Goal: Find specific page/section: Find specific page/section

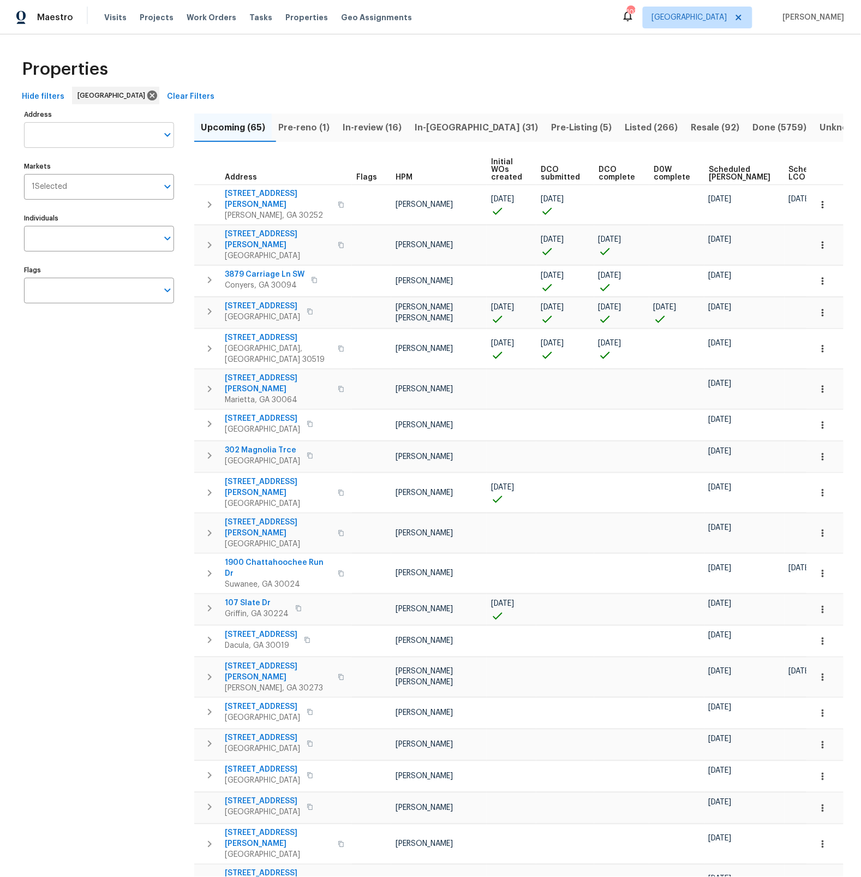
click at [52, 139] on input "Address" at bounding box center [91, 135] width 134 height 26
type input "3145"
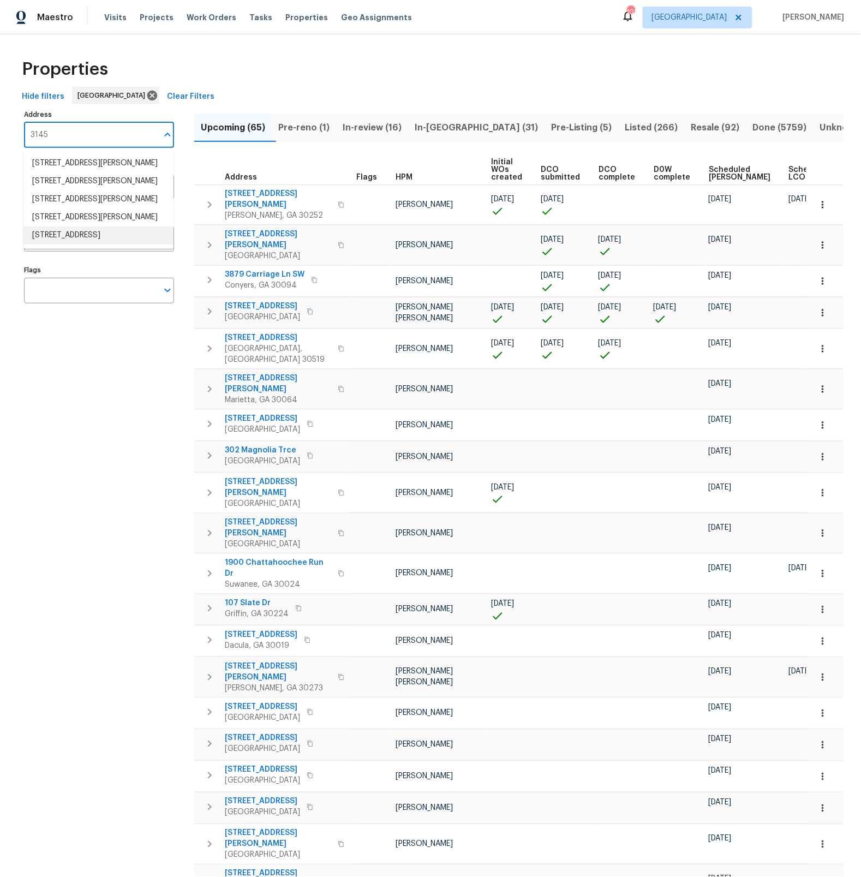
click at [51, 244] on li "3145 Oxbridge Way Lithonia GA 30038" at bounding box center [98, 235] width 150 height 18
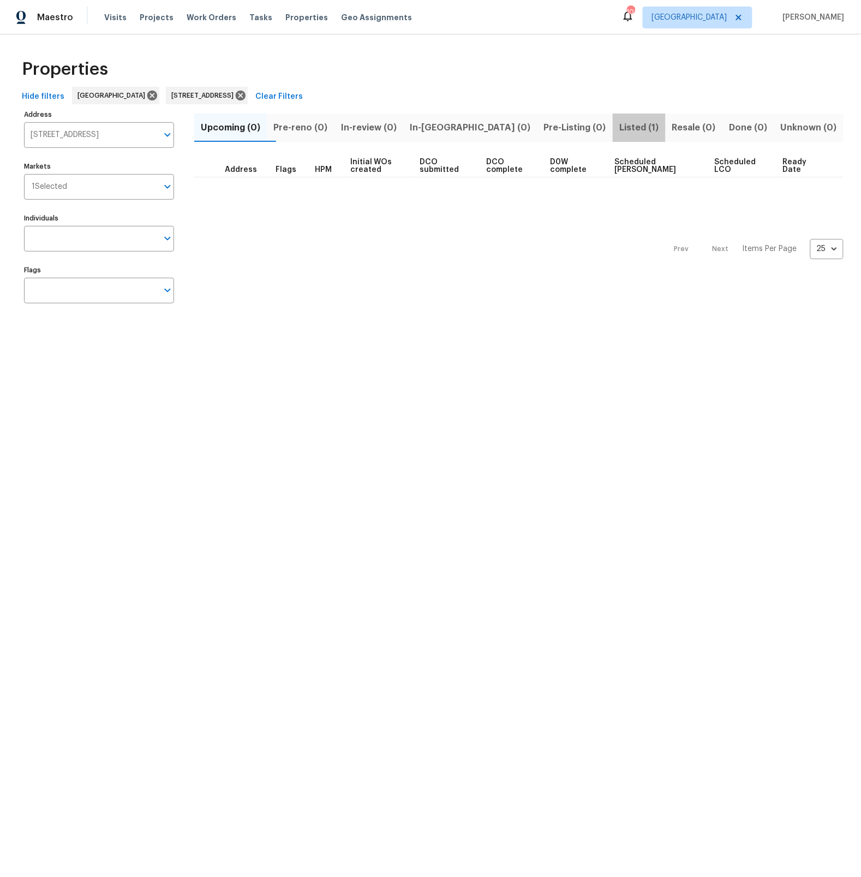
click at [619, 130] on span "Listed (1)" at bounding box center [638, 127] width 39 height 15
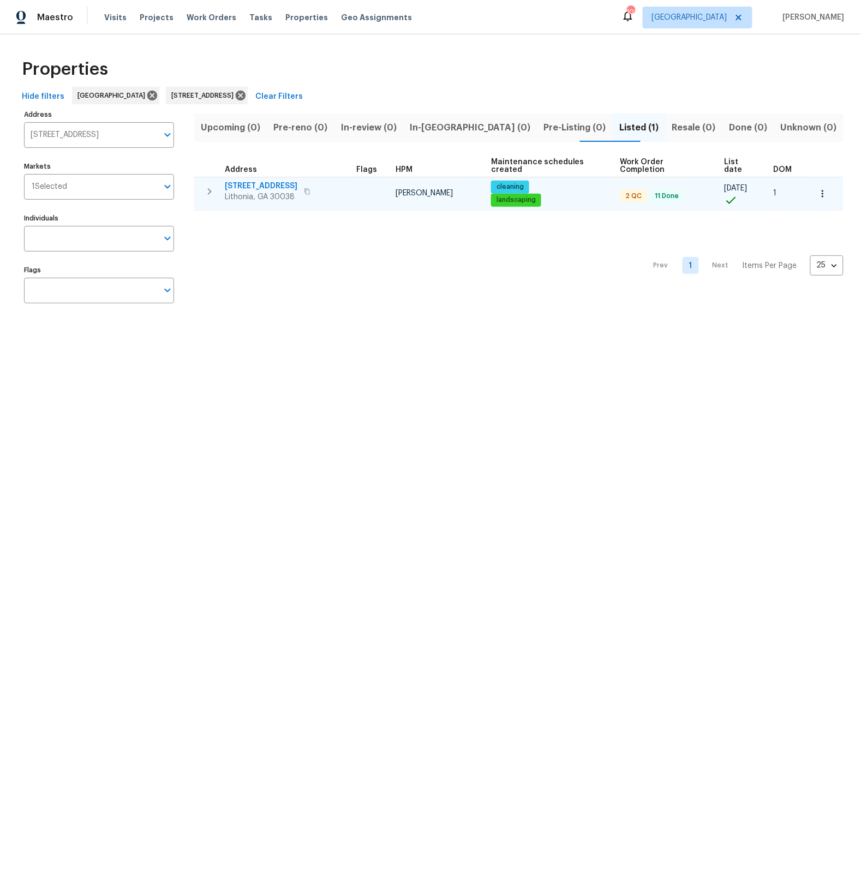
click at [267, 184] on span "3145 Oxbridge Way" at bounding box center [261, 186] width 73 height 11
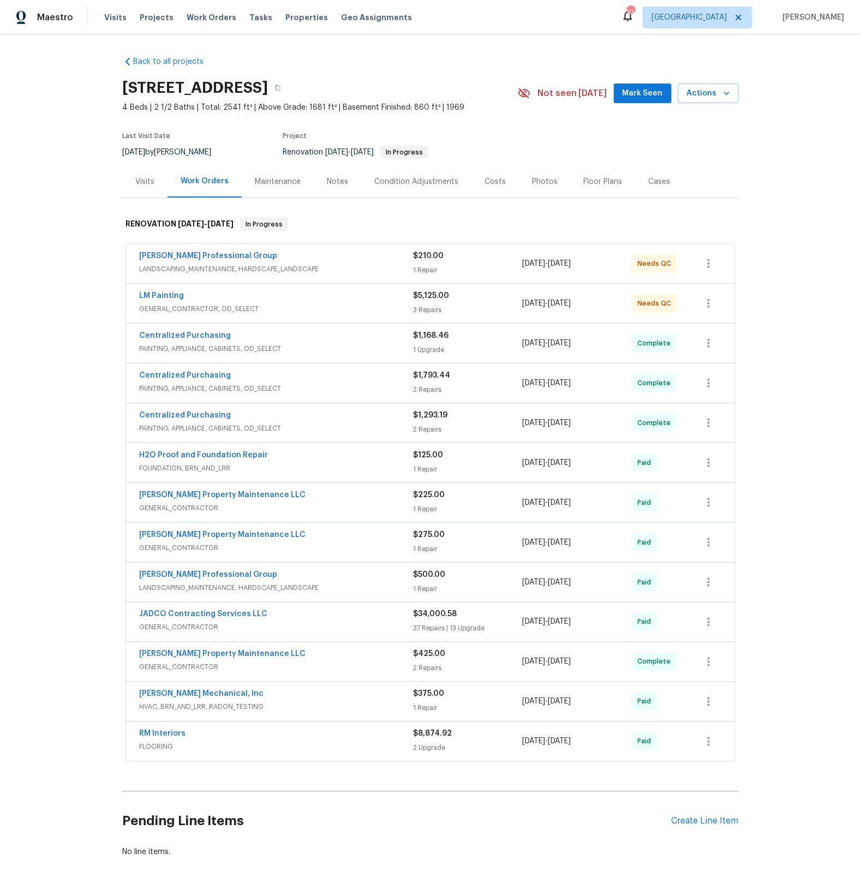
click at [493, 182] on div "Costs" at bounding box center [495, 181] width 21 height 11
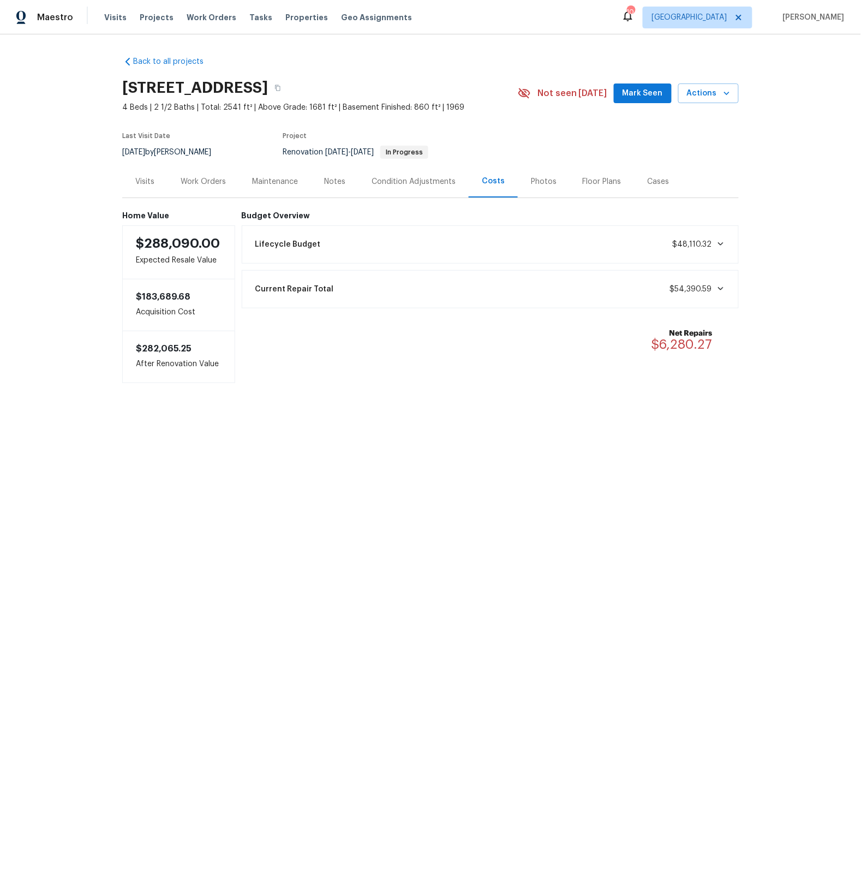
click at [721, 291] on icon at bounding box center [721, 288] width 9 height 9
click at [720, 244] on icon at bounding box center [720, 243] width 5 height 3
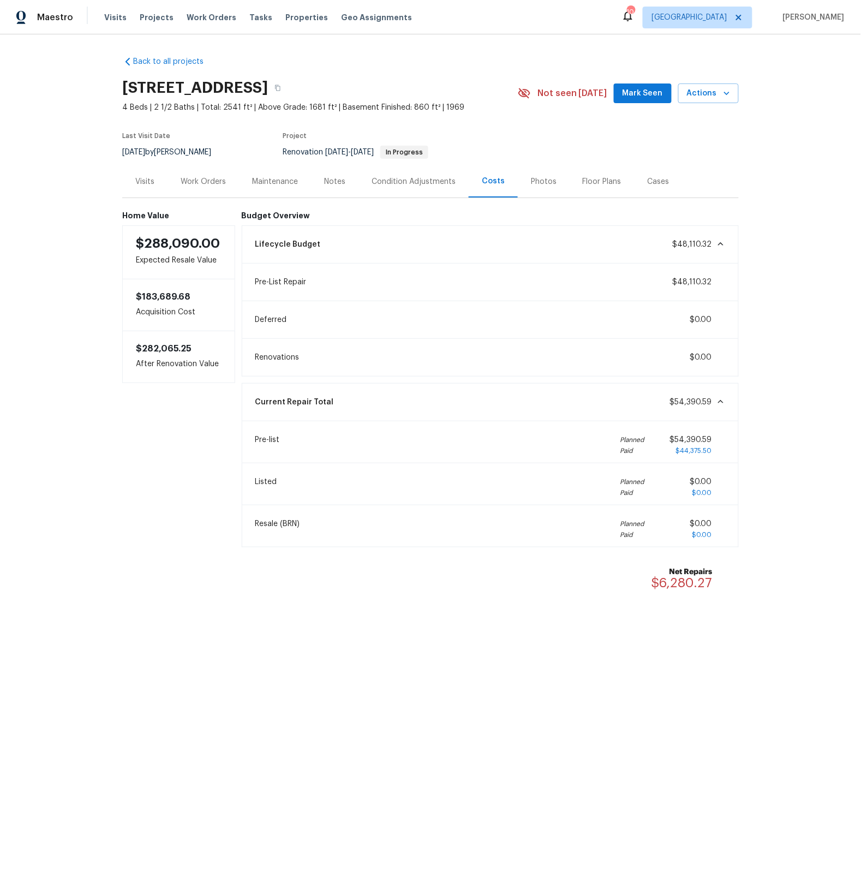
click at [217, 179] on div "Work Orders" at bounding box center [203, 181] width 45 height 11
